Goal: Find specific page/section: Find specific page/section

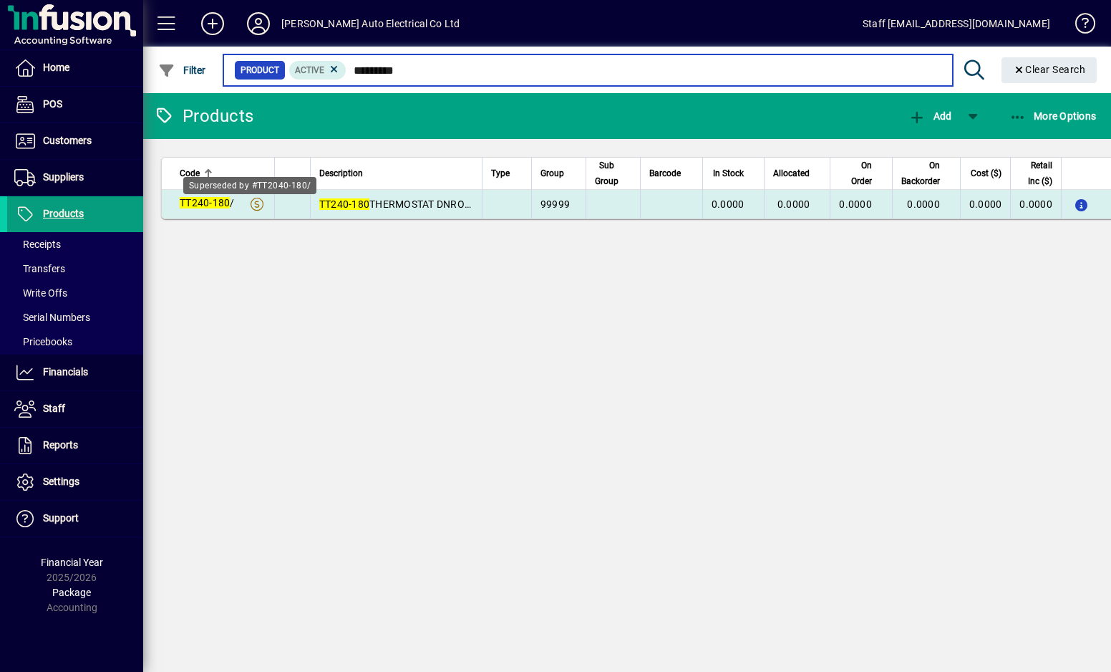
type input "*********"
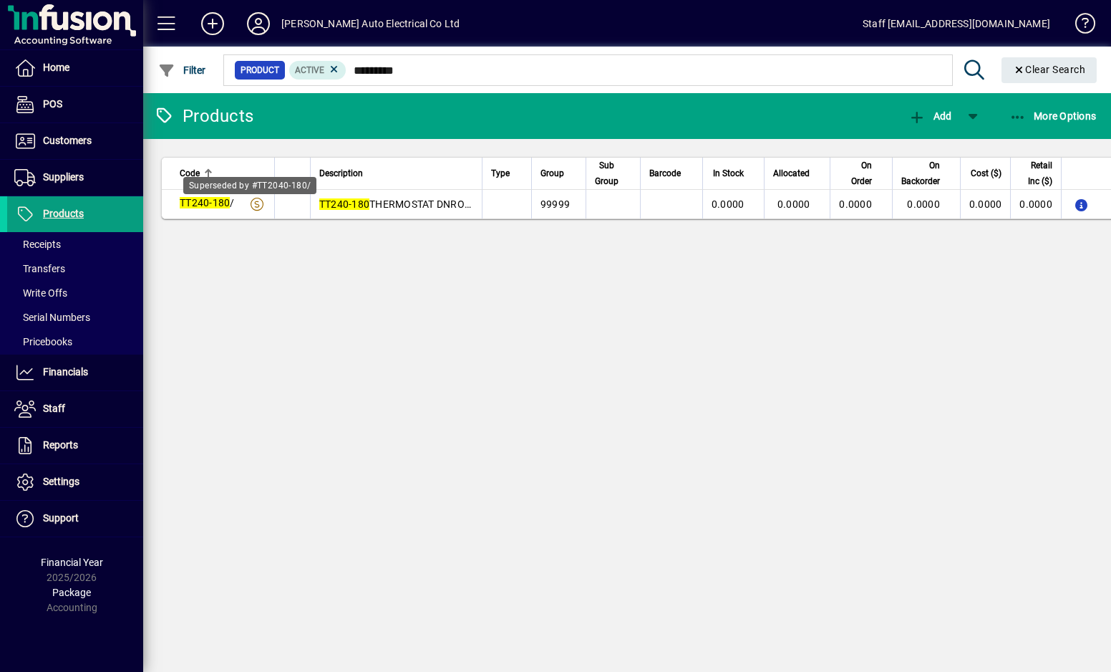
click at [253, 205] on icon at bounding box center [257, 204] width 13 height 13
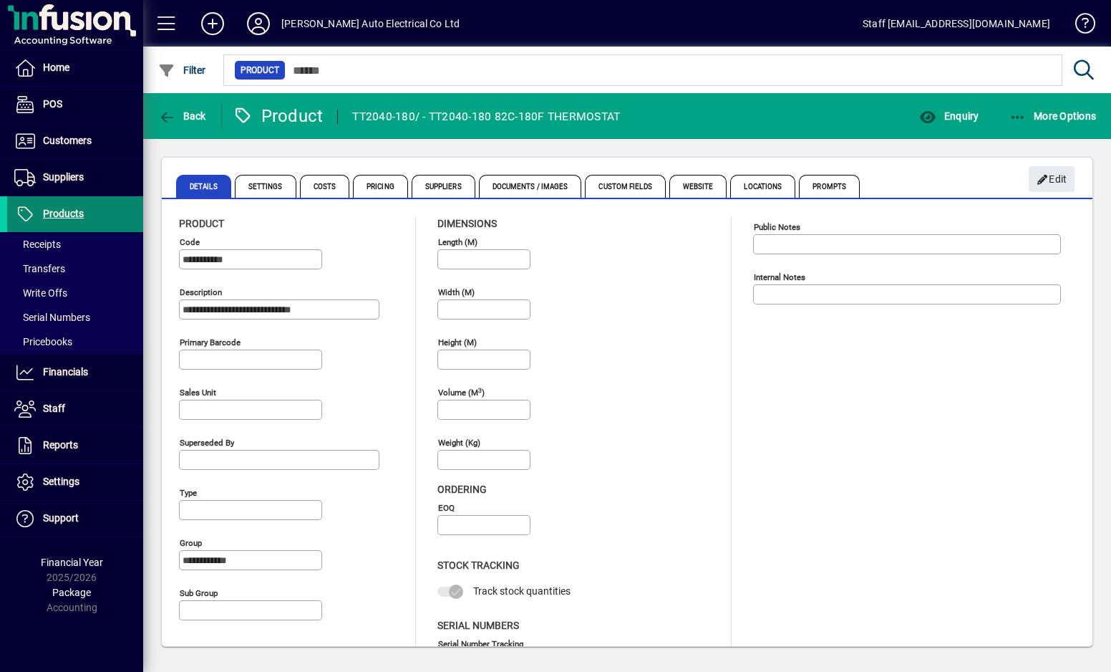
click at [44, 215] on span "Products" at bounding box center [63, 213] width 41 height 11
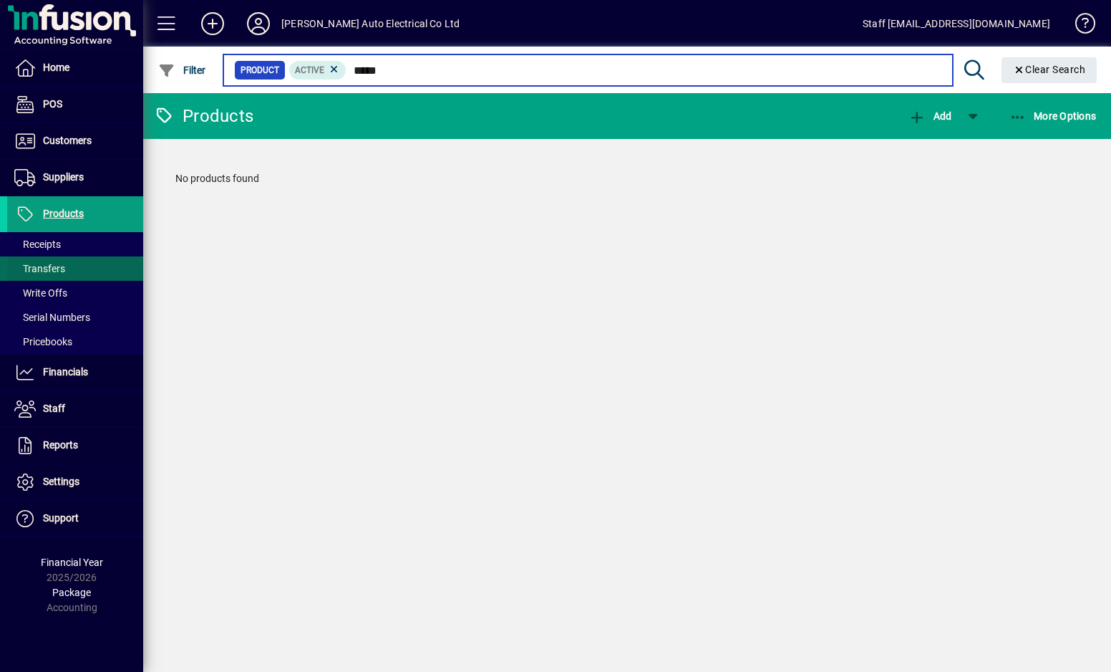
type input "*****"
